Goal: Navigation & Orientation: Find specific page/section

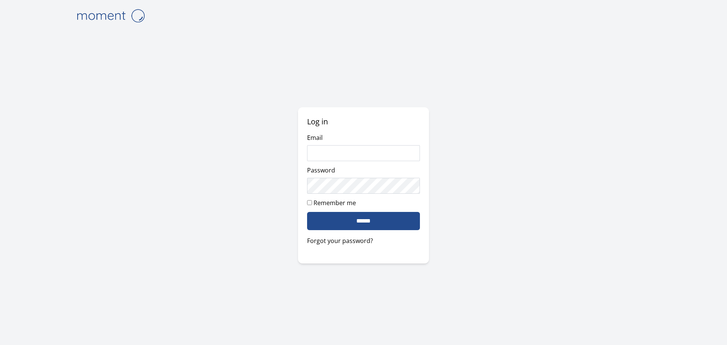
click at [0, 344] on com-1password-button at bounding box center [0, 345] width 0 height 0
type input "**********"
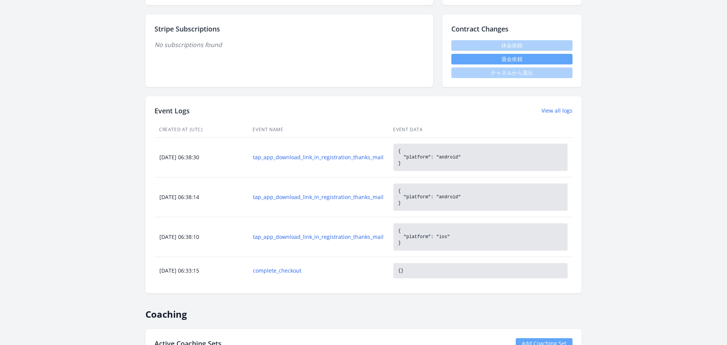
scroll to position [249, 0]
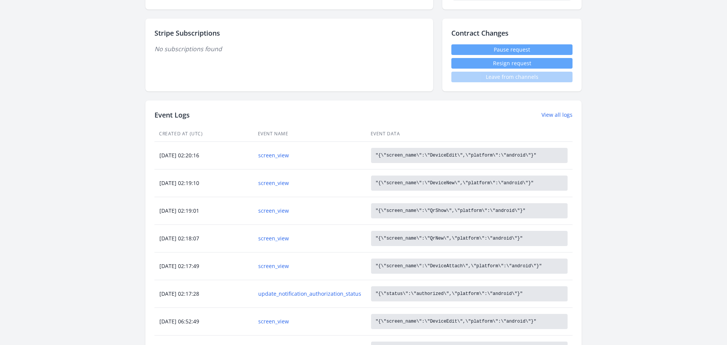
scroll to position [307, 0]
